Goal: Find specific page/section: Find specific page/section

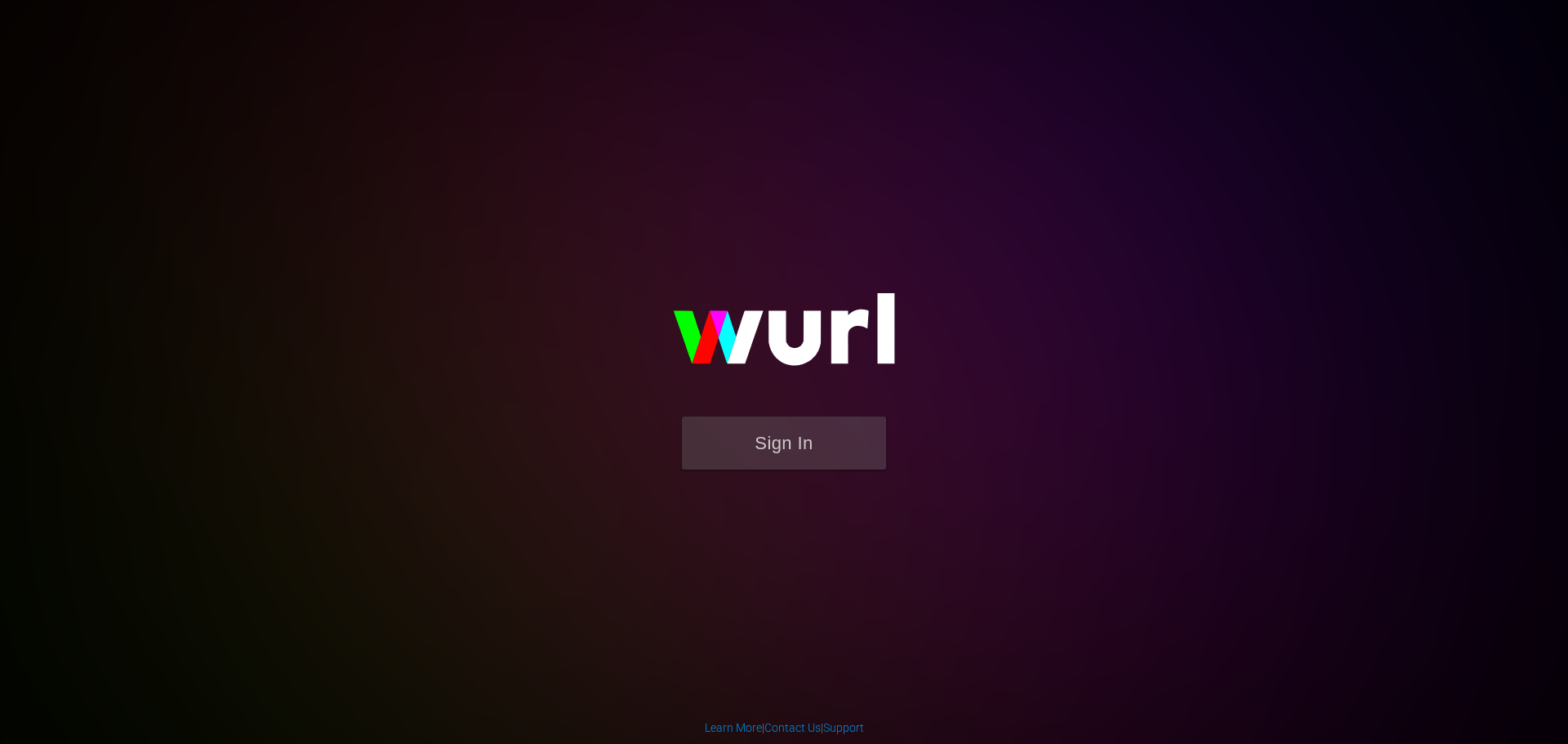
click at [782, 411] on img at bounding box center [784, 338] width 326 height 158
click at [795, 431] on button "Sign In" at bounding box center [783, 443] width 204 height 53
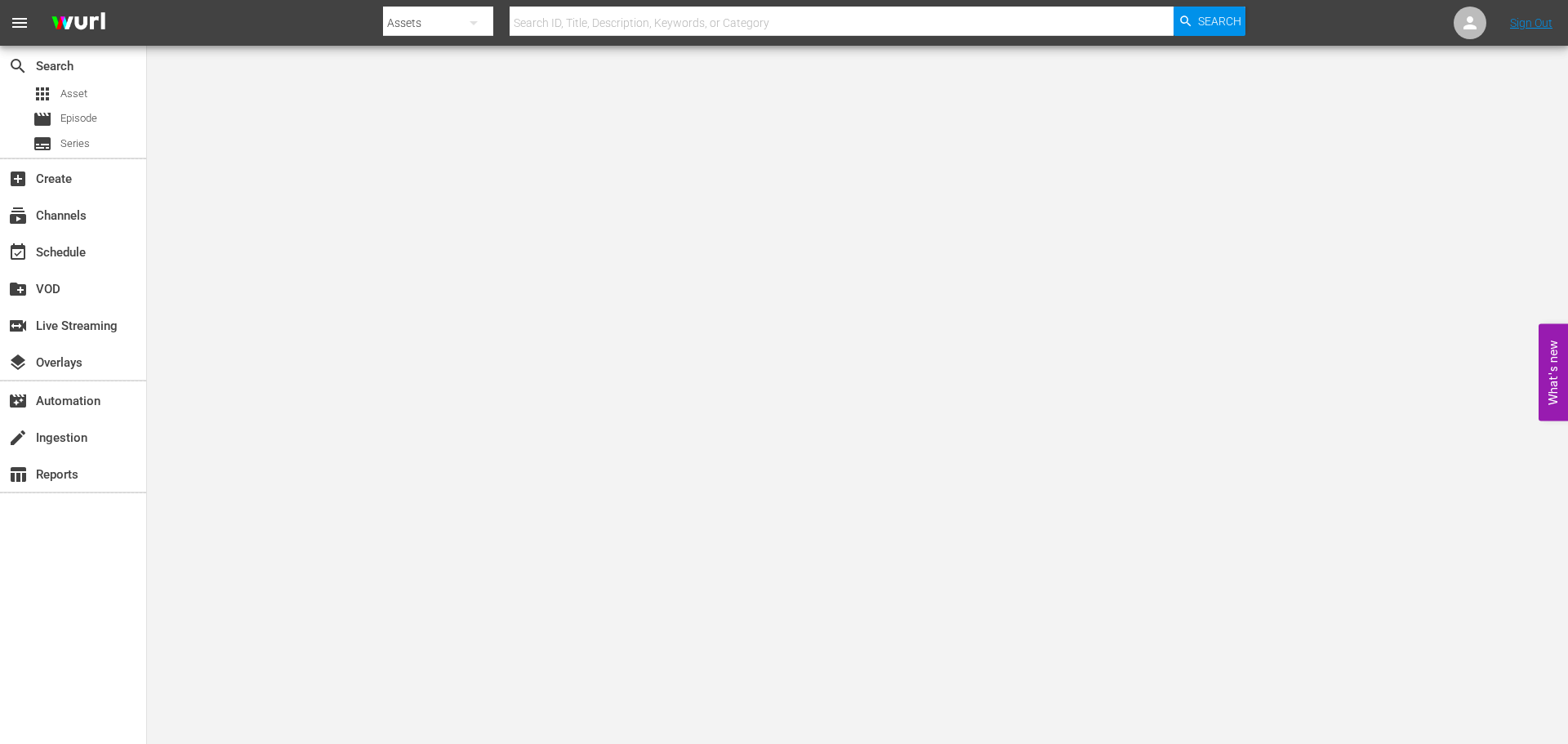
click at [695, 42] on div at bounding box center [814, 39] width 862 height 7
click at [693, 36] on div at bounding box center [814, 39] width 862 height 7
click at [681, 28] on input "text" at bounding box center [842, 23] width 664 height 39
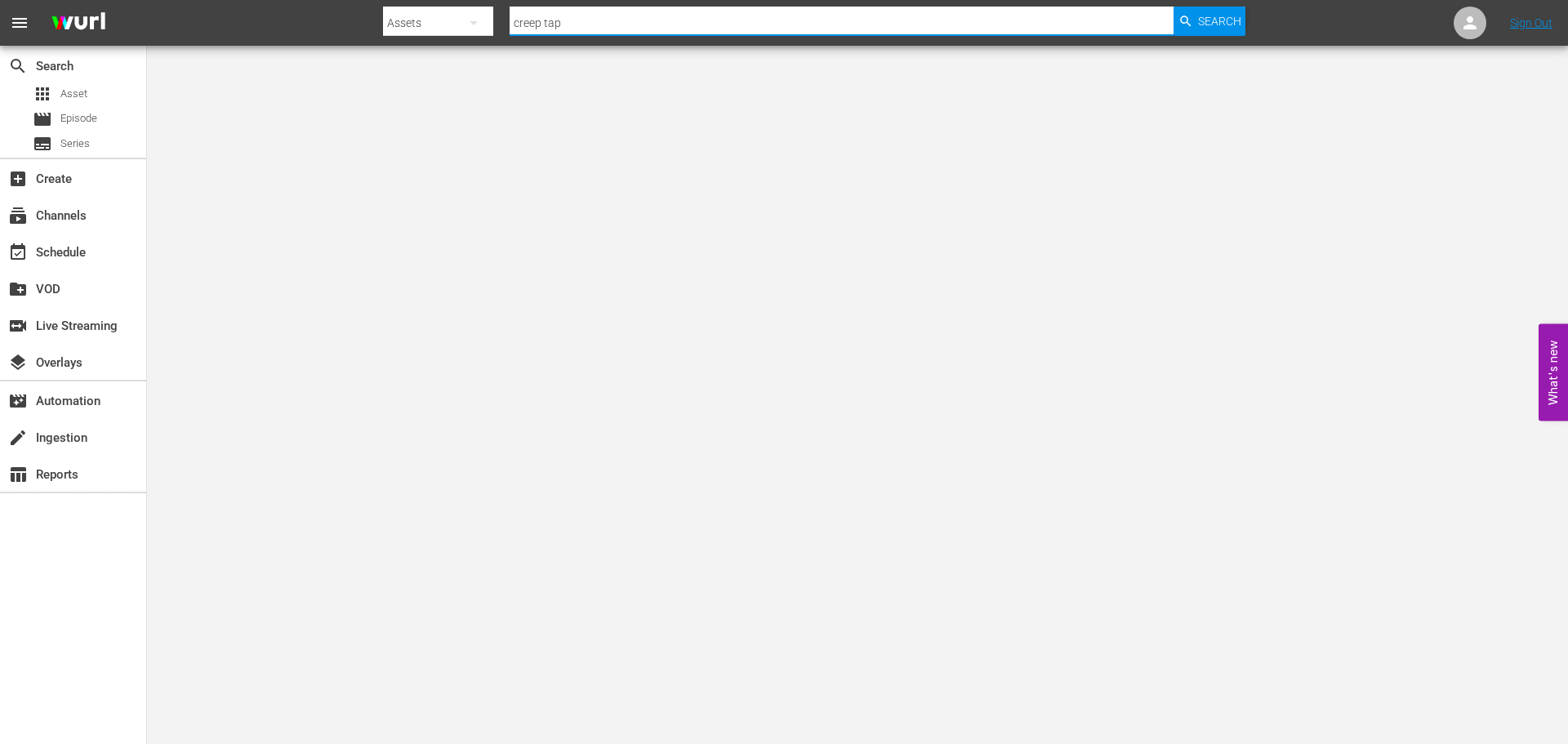
type input "creep tape"
